Goal: Information Seeking & Learning: Compare options

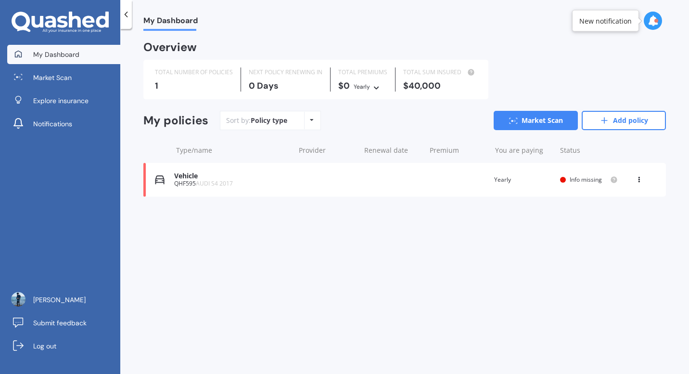
click at [496, 189] on div "Vehicle QHF595 AUDI S4 2017 Renewal date Premium You are paying Yearly Status I…" at bounding box center [404, 180] width 523 height 34
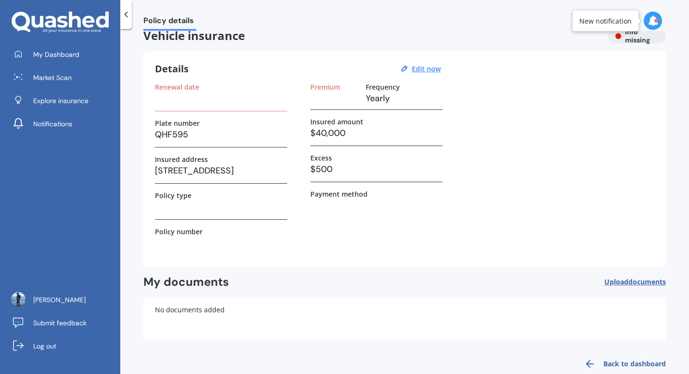
scroll to position [9, 0]
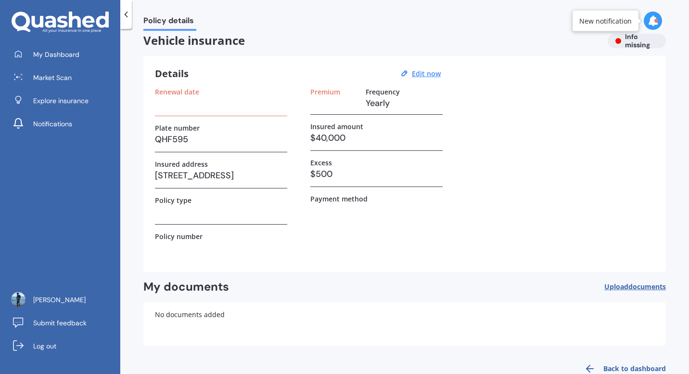
click at [214, 104] on h3 at bounding box center [221, 103] width 132 height 14
click at [334, 101] on h3 at bounding box center [335, 103] width 48 height 14
click at [330, 94] on label "Premium" at bounding box center [326, 92] width 30 height 8
click at [386, 90] on label "Frequency" at bounding box center [383, 92] width 34 height 8
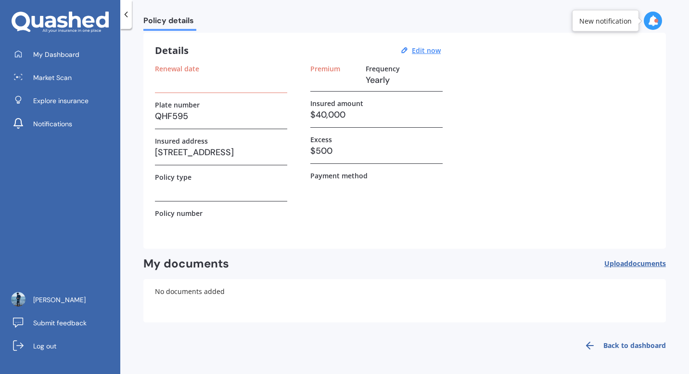
scroll to position [0, 0]
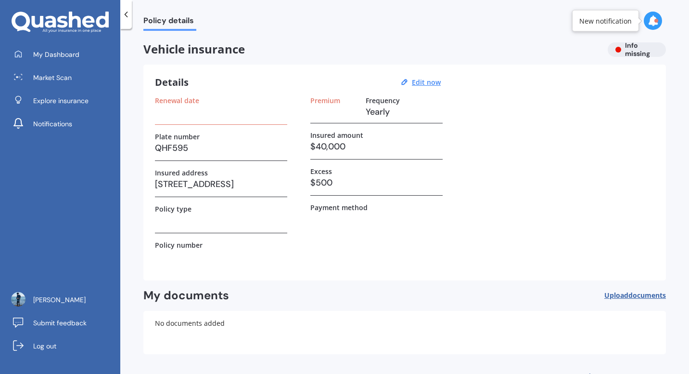
click at [207, 187] on h3 "[STREET_ADDRESS]" at bounding box center [221, 184] width 132 height 14
click at [77, 78] on link "Market Scan" at bounding box center [63, 77] width 113 height 19
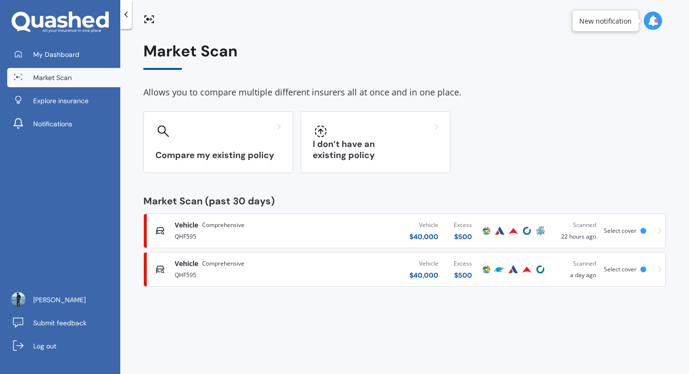
click at [604, 232] on span "Select cover" at bounding box center [620, 230] width 33 height 8
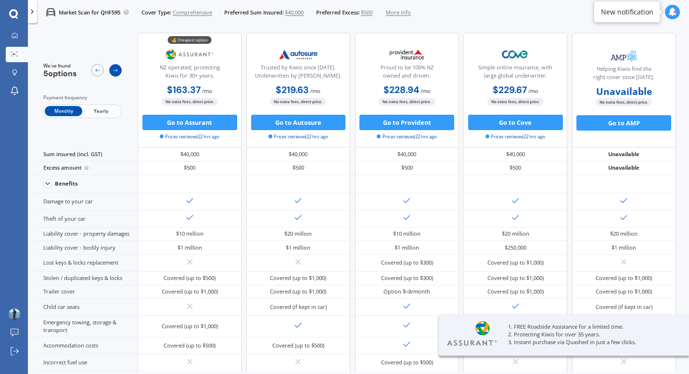
click at [118, 72] on div at bounding box center [115, 70] width 13 height 13
click at [225, 83] on div "$163.37 / mo $1,960.45 / yr $163.37 / mo" at bounding box center [190, 90] width 104 height 15
click at [215, 132] on div "Go to Assurant Prices retrieved 22 hrs ago" at bounding box center [190, 128] width 104 height 26
click at [203, 121] on button "Go to Assurant" at bounding box center [190, 122] width 95 height 15
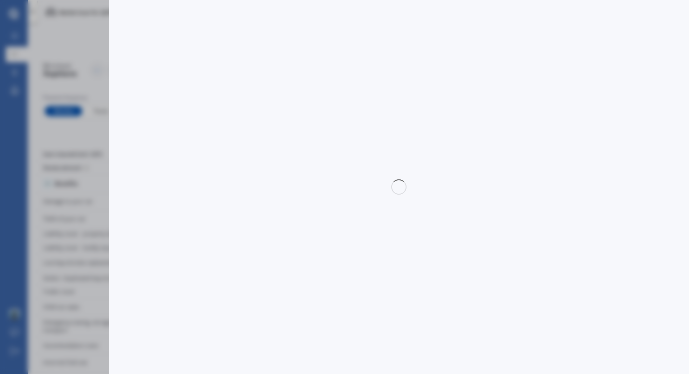
select select "Monthly"
select select "full"
select select "0"
select select "Canterbury"
select select "AUDI"
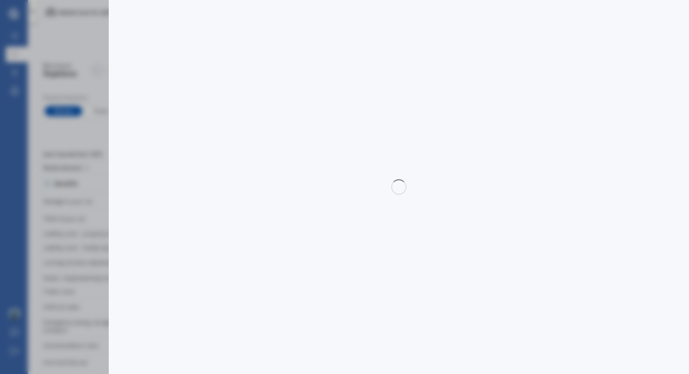
select select "S4"
select select "ALL OTHER"
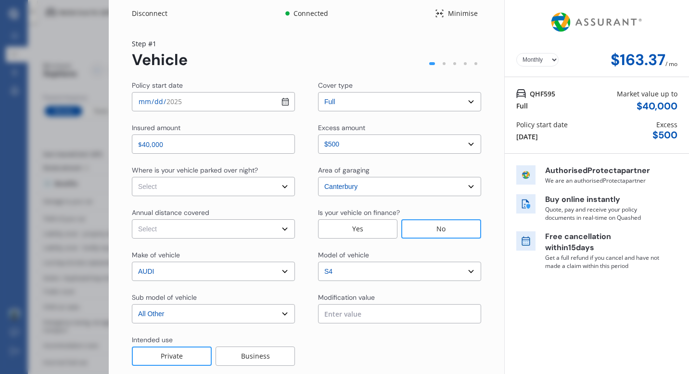
click at [370, 147] on select "Select excess amount $500 $1,000 $1,500" at bounding box center [399, 143] width 163 height 19
select select "500.00"
click at [318, 134] on select "Select excess amount $500 $1,000 $1,500" at bounding box center [399, 143] width 163 height 19
click at [581, 17] on img at bounding box center [597, 22] width 97 height 37
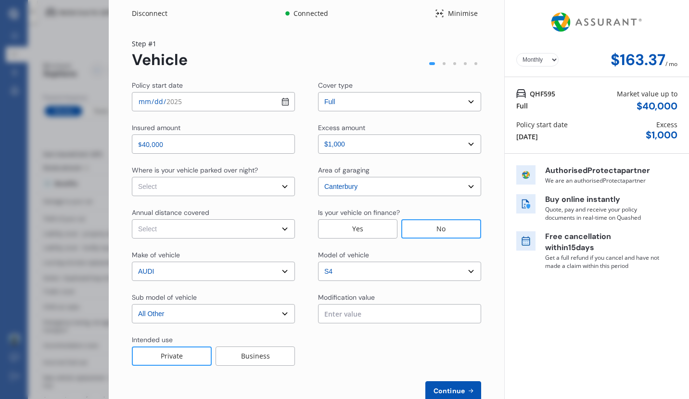
click at [78, 62] on div "Disconnect Connected Minimise Yearly Monthly $163.37 / mo Step # 1 Vehicle Poli…" at bounding box center [344, 199] width 689 height 399
click at [89, 22] on div "Disconnect Connected Minimise Yearly Monthly $163.37 / mo Step # 1 Vehicle Poli…" at bounding box center [344, 199] width 689 height 399
click at [588, 94] on div "QHF595 Full Market value up to $ 40,000" at bounding box center [597, 100] width 161 height 23
click at [452, 64] on div at bounding box center [455, 63] width 11 height 11
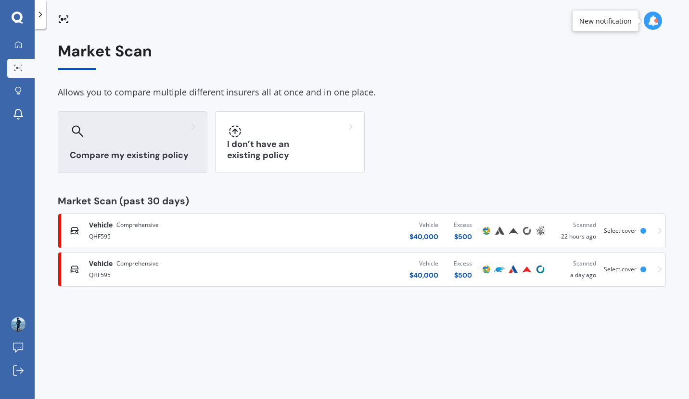
click at [156, 160] on h3 "Compare my existing policy" at bounding box center [133, 155] width 126 height 11
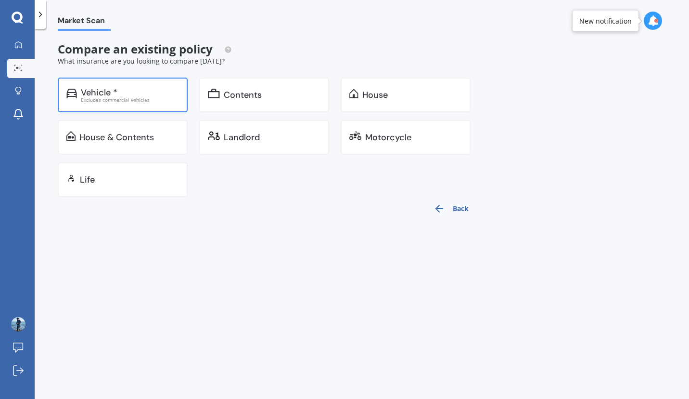
click at [145, 107] on div "Vehicle * Excludes commercial vehicles" at bounding box center [123, 95] width 130 height 35
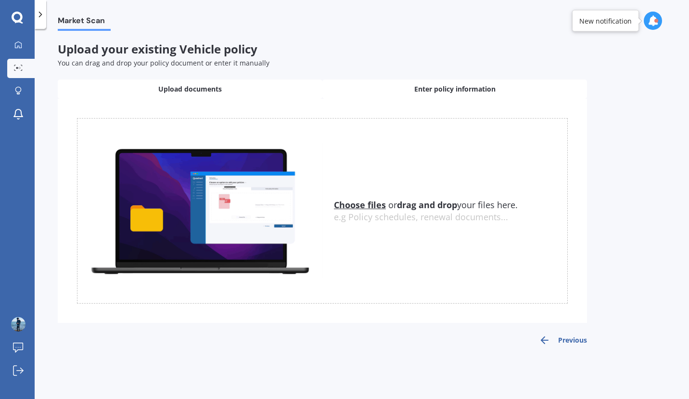
click at [440, 89] on span "Enter policy information" at bounding box center [455, 89] width 81 height 10
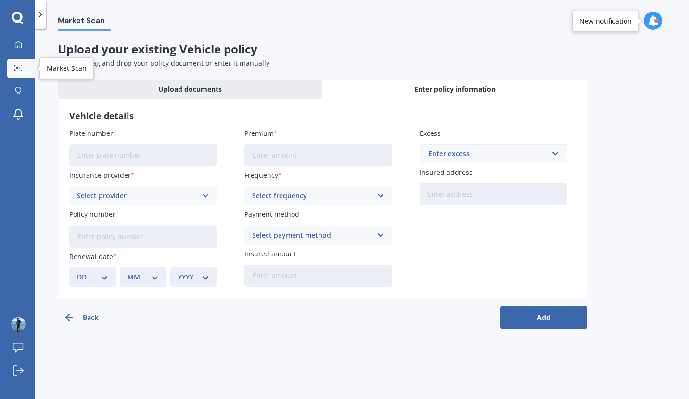
click at [28, 66] on link "Market Scan" at bounding box center [20, 68] width 27 height 19
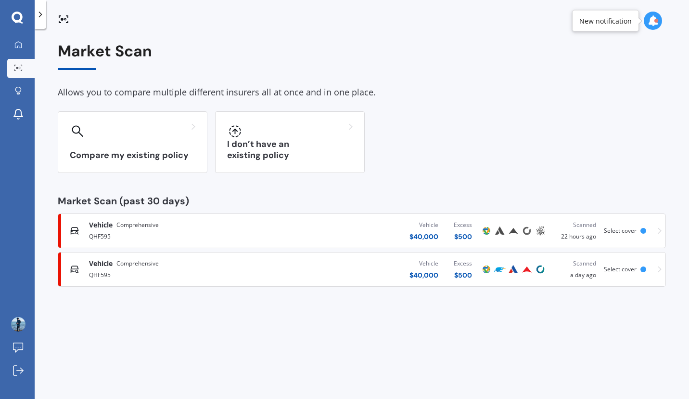
click at [222, 273] on div "QHF595" at bounding box center [182, 274] width 186 height 12
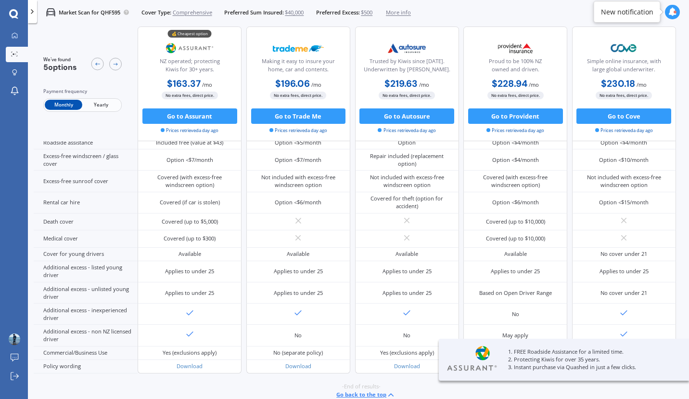
scroll to position [361, 0]
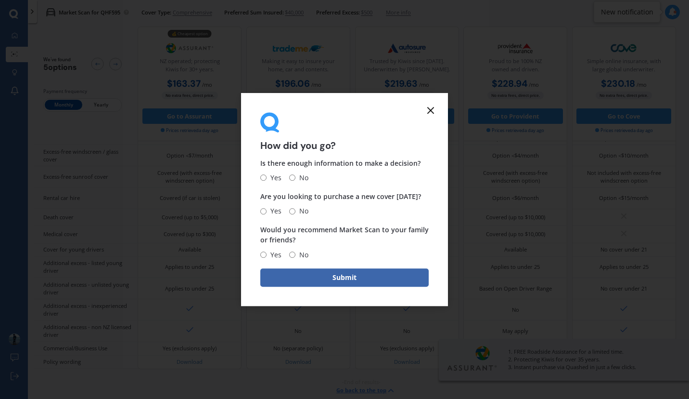
click at [429, 113] on icon at bounding box center [431, 110] width 12 height 12
